Goal: Contribute content: Add original content to the website for others to see

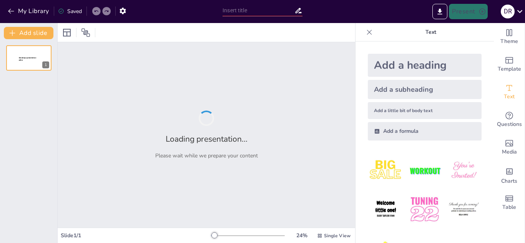
type input "la economia naranja"
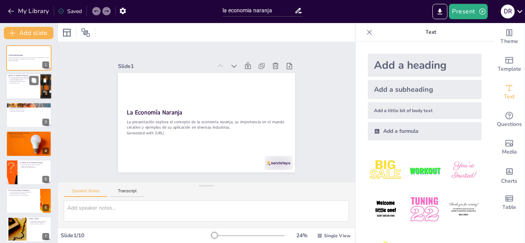
click at [24, 82] on p "Genera empleo en múltiples sectores." at bounding box center [24, 82] width 28 height 2
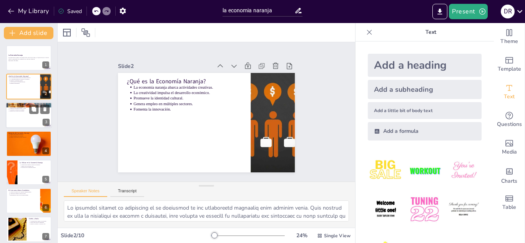
click at [23, 110] on p "Contribuye al desarrollo sostenible." at bounding box center [30, 110] width 40 height 2
type textarea "La economía naranja es un catalizador para la innovación, ya que las industrias…"
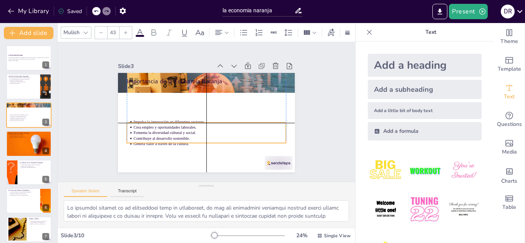
drag, startPoint x: 138, startPoint y: 94, endPoint x: 136, endPoint y: 128, distance: 33.9
click at [149, 128] on p "Fomenta la diversidad cultural y social." at bounding box center [189, 125] width 81 height 135
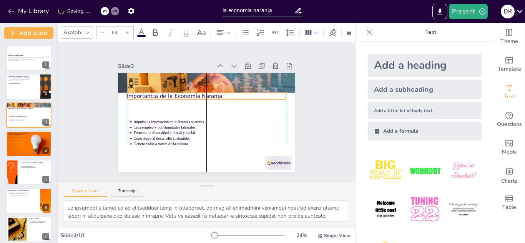
drag, startPoint x: 142, startPoint y: 78, endPoint x: 145, endPoint y: 95, distance: 17.2
click at [145, 95] on p "Importancia de la Economía Naranja" at bounding box center [210, 96] width 158 height 41
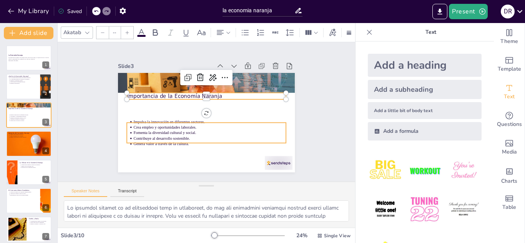
type input "43"
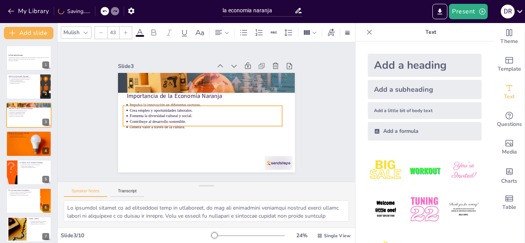
drag, startPoint x: 160, startPoint y: 129, endPoint x: 156, endPoint y: 112, distance: 17.3
click at [156, 112] on p "Fomenta la diversidad cultural y social." at bounding box center [205, 115] width 150 height 37
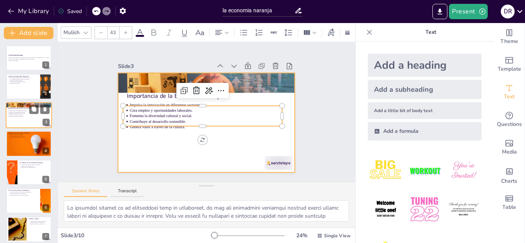
click at [26, 118] on div at bounding box center [29, 115] width 46 height 26
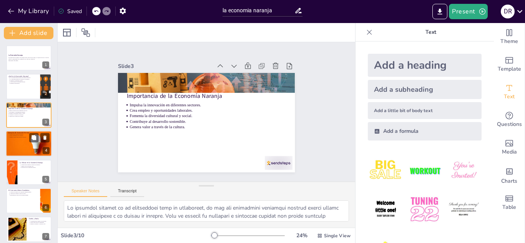
click at [28, 148] on div at bounding box center [29, 144] width 46 height 30
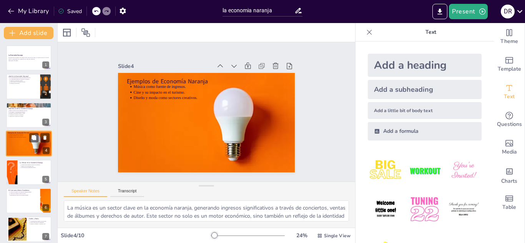
scroll to position [3, 0]
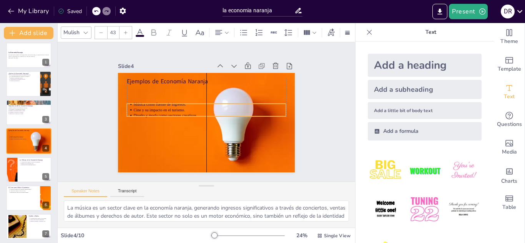
drag, startPoint x: 148, startPoint y: 90, endPoint x: 148, endPoint y: 108, distance: 17.7
click at [148, 108] on p "Cine y su impacto en el turismo." at bounding box center [210, 111] width 147 height 52
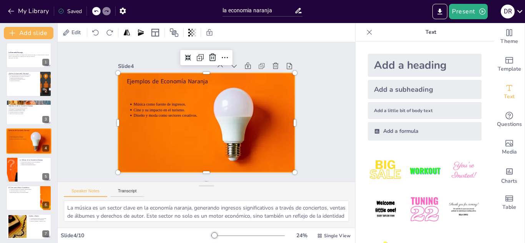
click at [148, 90] on div at bounding box center [204, 122] width 197 height 149
click at [27, 173] on div at bounding box center [29, 170] width 46 height 26
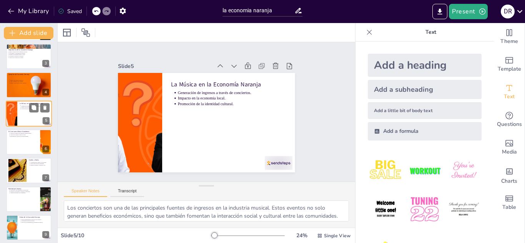
scroll to position [59, 0]
click at [27, 173] on div at bounding box center [28, 170] width 45 height 25
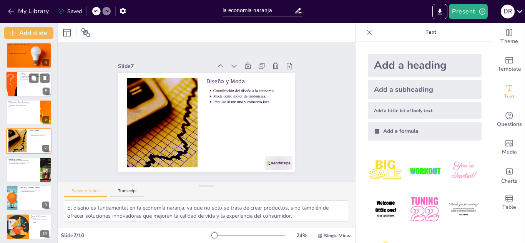
scroll to position [91, 0]
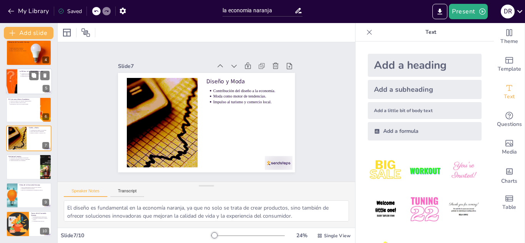
click at [27, 173] on div at bounding box center [28, 166] width 45 height 25
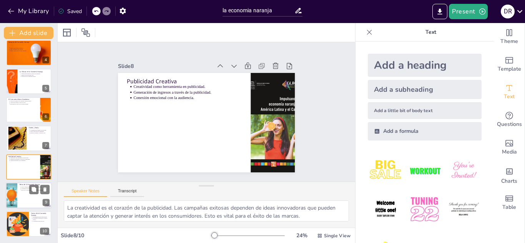
click at [30, 199] on div at bounding box center [29, 195] width 46 height 26
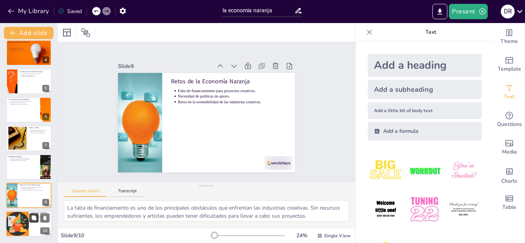
click at [30, 222] on button at bounding box center [33, 218] width 9 height 9
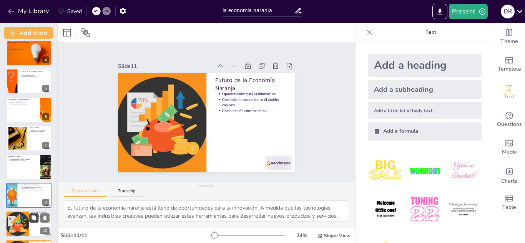
scroll to position [119, 0]
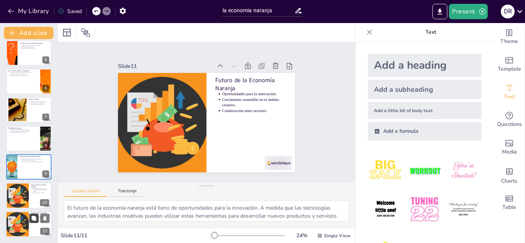
click at [34, 221] on button at bounding box center [33, 218] width 9 height 9
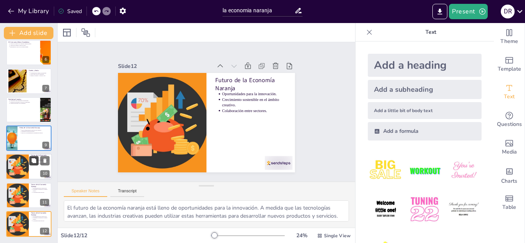
click at [33, 161] on icon at bounding box center [34, 161] width 5 height 5
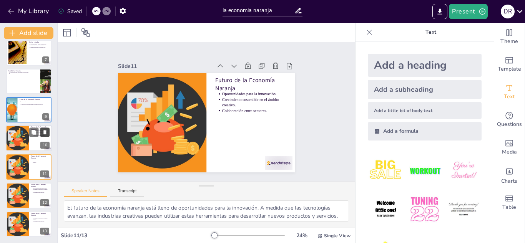
click at [46, 131] on icon at bounding box center [44, 133] width 3 height 4
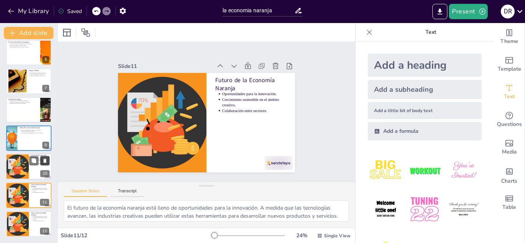
scroll to position [148, 0]
click at [45, 159] on icon at bounding box center [44, 161] width 3 height 4
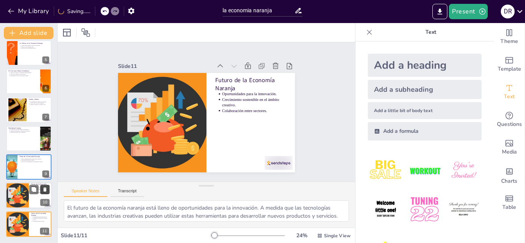
click at [45, 188] on icon at bounding box center [44, 190] width 3 height 4
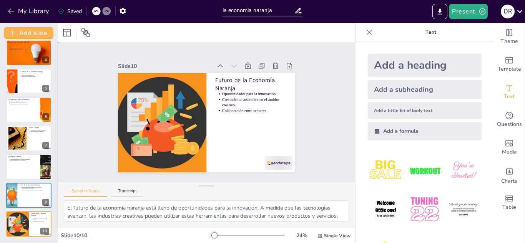
click at [75, 158] on div "Slide 1 La Economía Naranja La presentación explora el concepto de la economía …" at bounding box center [206, 112] width 326 height 224
click at [31, 196] on div at bounding box center [29, 195] width 46 height 26
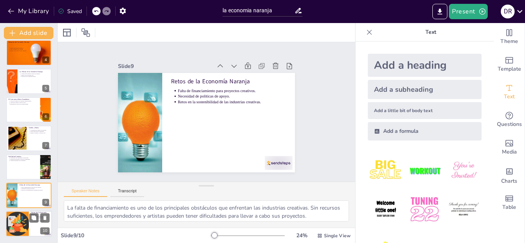
click at [34, 226] on div at bounding box center [29, 224] width 46 height 26
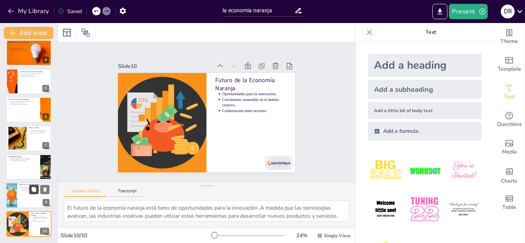
click at [30, 194] on button at bounding box center [33, 189] width 9 height 9
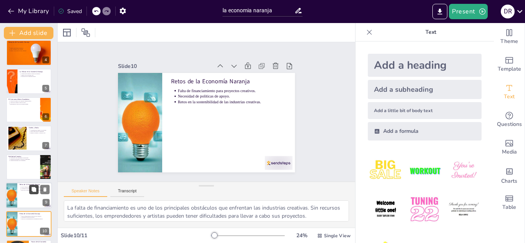
scroll to position [119, 0]
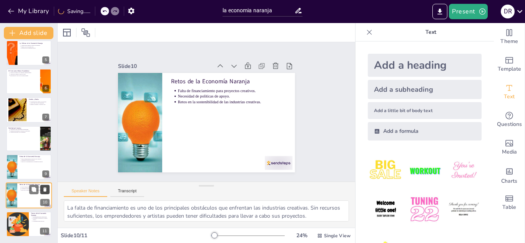
click at [44, 187] on icon at bounding box center [44, 189] width 5 height 5
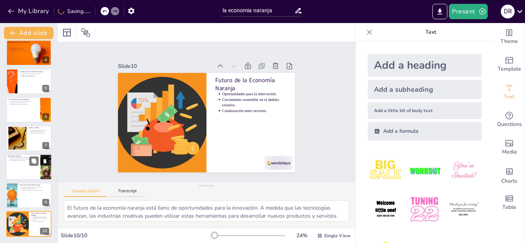
click at [18, 171] on div at bounding box center [29, 167] width 46 height 26
type textarea "La creatividad es el corazón de la publicidad. Las campañas exitosas dependen d…"
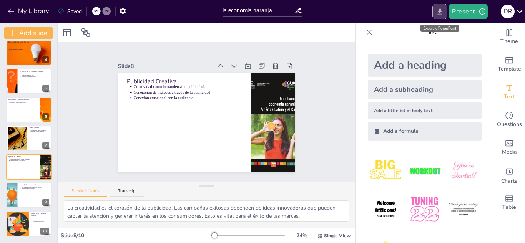
click at [438, 13] on icon "Export to PowerPoint" at bounding box center [440, 12] width 8 height 8
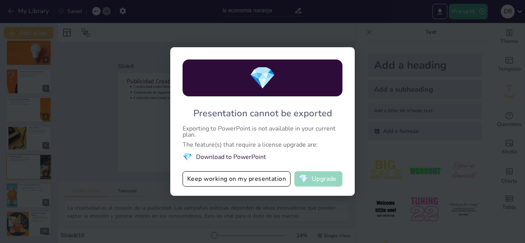
click at [331, 180] on button "💎 Upgrade" at bounding box center [318, 178] width 48 height 15
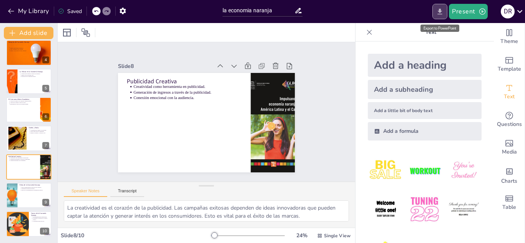
click at [442, 14] on icon "Export to PowerPoint" at bounding box center [440, 11] width 5 height 6
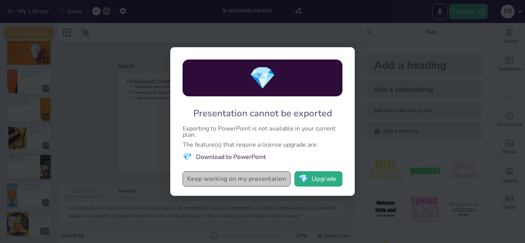
click at [267, 180] on button "Keep working on my presentation" at bounding box center [236, 178] width 108 height 15
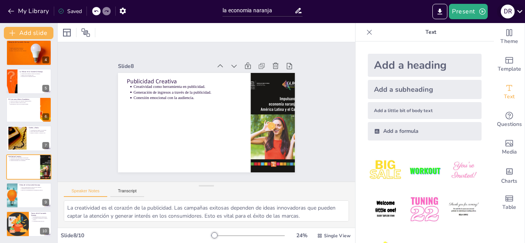
click at [520, 16] on icon at bounding box center [519, 11] width 10 height 10
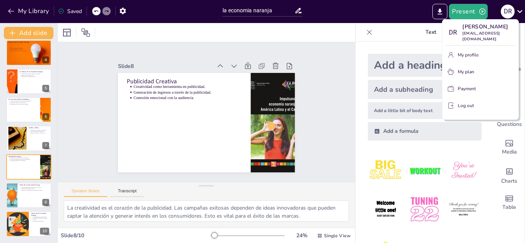
click at [520, 16] on div at bounding box center [262, 121] width 525 height 243
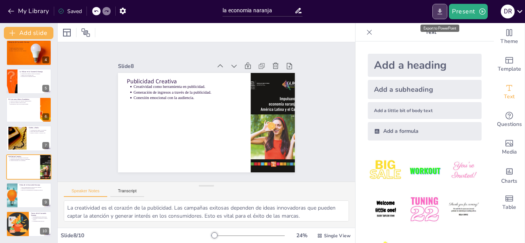
click at [439, 16] on button "Export to PowerPoint" at bounding box center [439, 11] width 15 height 15
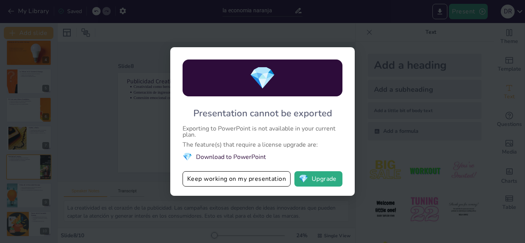
click at [397, 68] on div "💎 Presentation cannot be exported Exporting to PowerPoint is not available in y…" at bounding box center [262, 121] width 525 height 243
click at [341, 19] on div "💎 Presentation cannot be exported Exporting to PowerPoint is not available in y…" at bounding box center [262, 121] width 525 height 243
click at [385, 33] on div "💎 Presentation cannot be exported Exporting to PowerPoint is not available in y…" at bounding box center [262, 121] width 525 height 243
click at [276, 174] on button "Keep working on my presentation" at bounding box center [236, 178] width 108 height 15
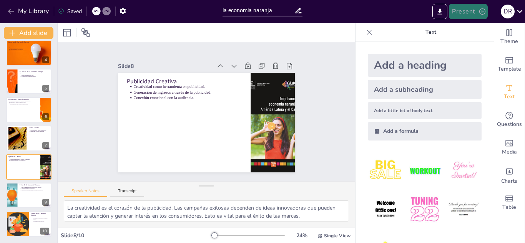
click at [463, 7] on button "Present" at bounding box center [468, 11] width 38 height 15
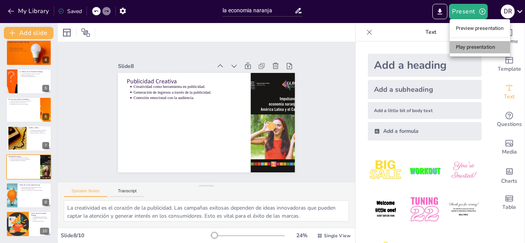
click at [466, 43] on li "Play presentation" at bounding box center [479, 47] width 60 height 12
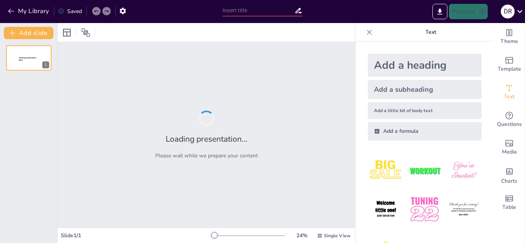
type input "la economia naranja"
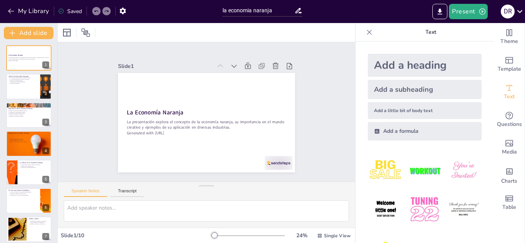
click at [305, 137] on div "Slide 1 La Economía Naranja La presentación explora el concepto de la economía …" at bounding box center [206, 112] width 250 height 200
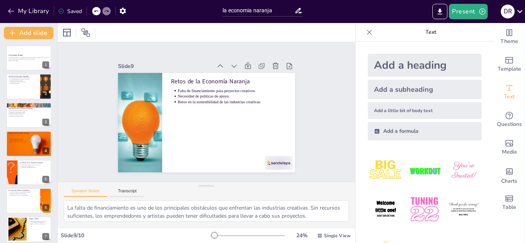
type textarea "El futuro de la economía naranja está lleno de oportunidades para la innovación…"
